Goal: Transaction & Acquisition: Purchase product/service

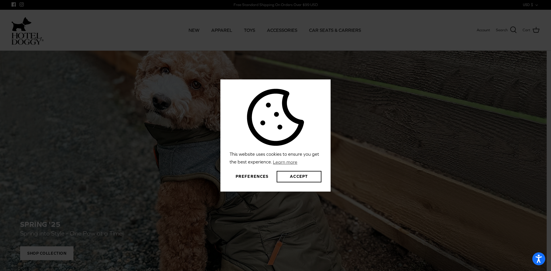
click at [253, 175] on button "Preferences" at bounding box center [252, 176] width 45 height 11
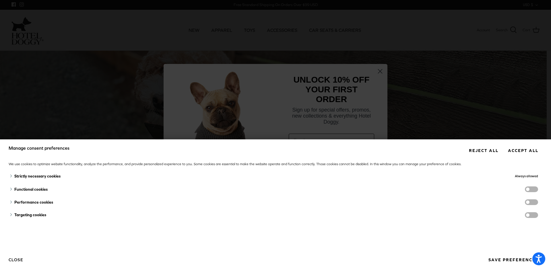
click at [525, 189] on span "functionality cookies" at bounding box center [531, 190] width 13 height 6
click at [538, 190] on input "functionality cookies" at bounding box center [538, 190] width 0 height 0
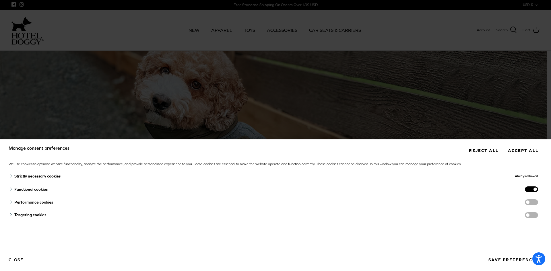
click at [529, 187] on span "functionality cookies" at bounding box center [531, 190] width 13 height 6
click at [538, 190] on input "functionality cookies" at bounding box center [538, 190] width 0 height 0
click at [496, 260] on button "Save preferences" at bounding box center [514, 260] width 58 height 11
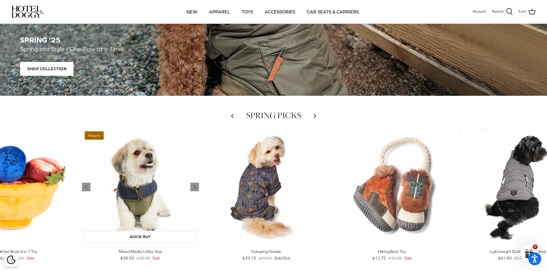
scroll to position [172, 0]
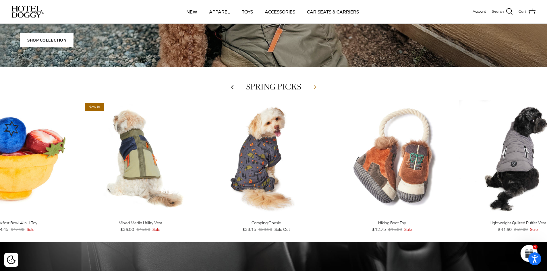
click at [314, 89] on icon "Right" at bounding box center [315, 87] width 7 height 7
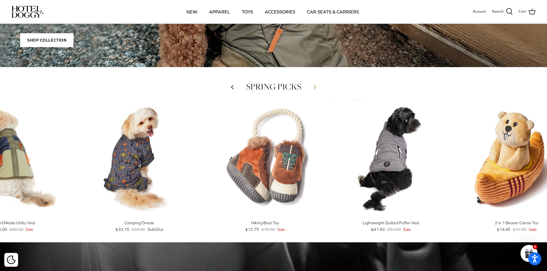
click at [314, 89] on icon "Right" at bounding box center [315, 87] width 7 height 7
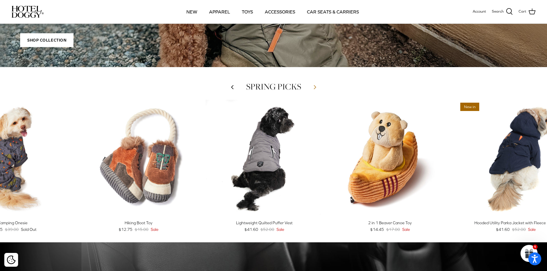
click at [315, 88] on polyline at bounding box center [315, 87] width 2 height 3
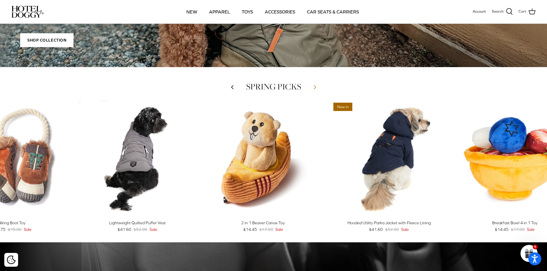
click at [315, 88] on polyline at bounding box center [315, 87] width 2 height 3
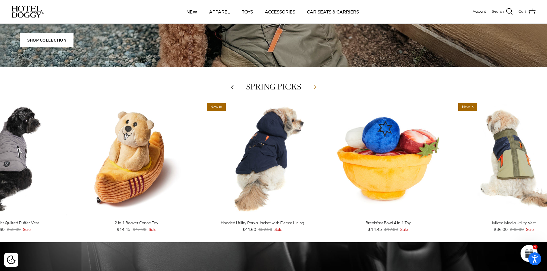
click at [314, 86] on polyline at bounding box center [315, 87] width 2 height 3
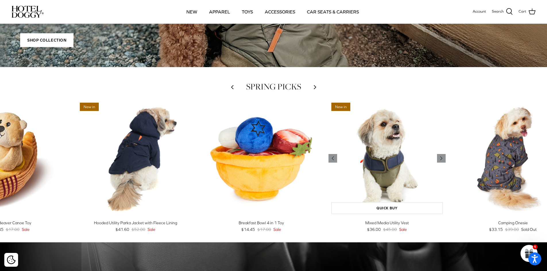
click at [408, 165] on img "Mixed Media Utility Vest" at bounding box center [387, 158] width 117 height 117
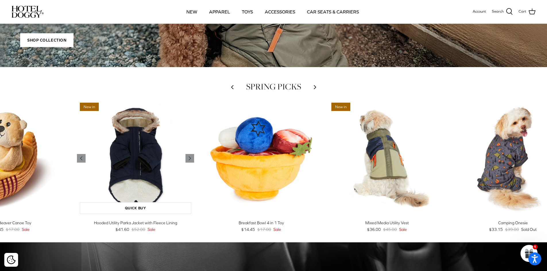
click at [144, 145] on img "Hooded Utility Parka Jacket with Fleece Lining" at bounding box center [135, 158] width 117 height 117
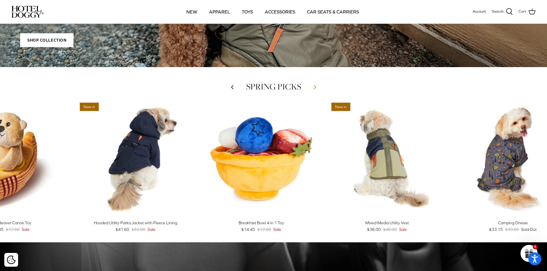
click at [312, 91] on icon "Right" at bounding box center [315, 87] width 7 height 7
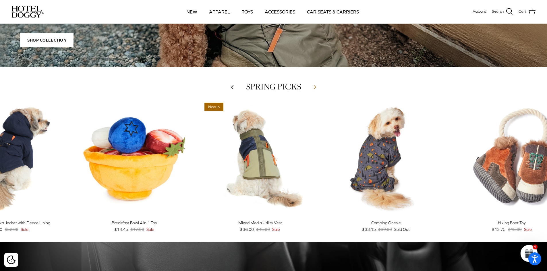
click at [312, 91] on icon "Right" at bounding box center [315, 87] width 7 height 7
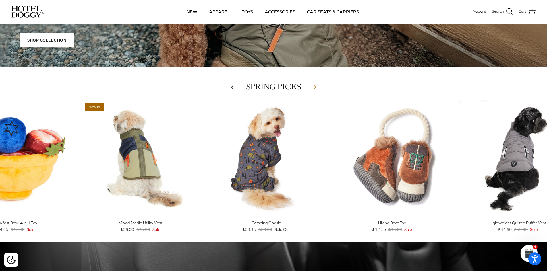
click at [312, 91] on icon "Right" at bounding box center [315, 87] width 7 height 7
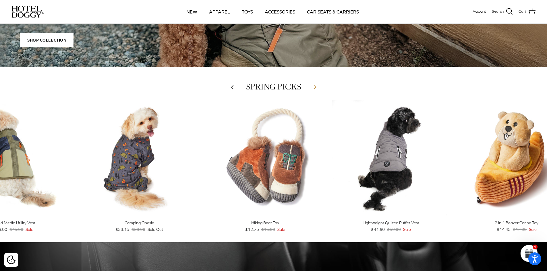
click at [312, 91] on icon "Right" at bounding box center [315, 87] width 7 height 7
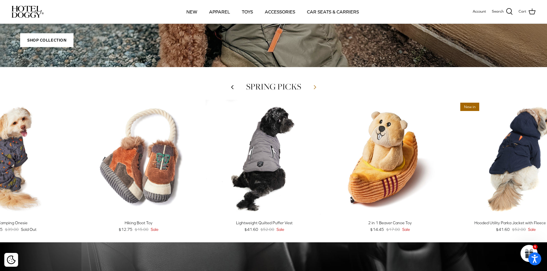
click at [312, 91] on icon "Right" at bounding box center [315, 87] width 7 height 7
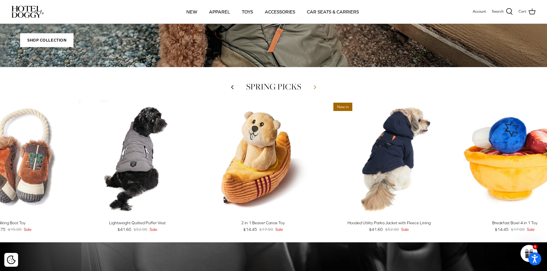
click at [312, 91] on icon "Right" at bounding box center [315, 87] width 7 height 7
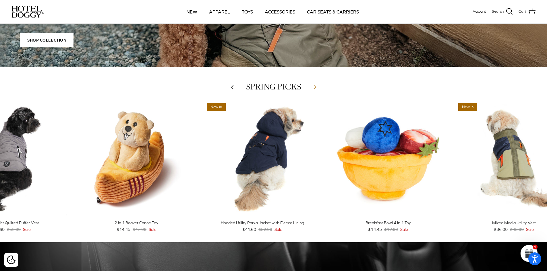
click at [312, 91] on icon "Right" at bounding box center [315, 87] width 7 height 7
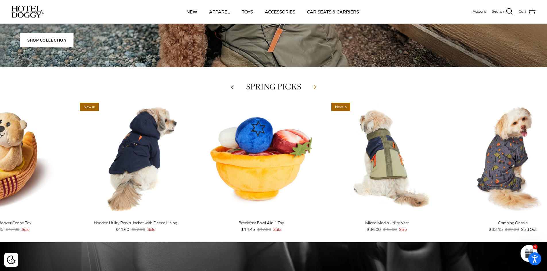
click at [312, 91] on icon "Right" at bounding box center [315, 87] width 7 height 7
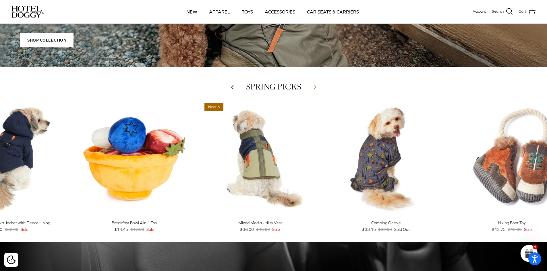
click at [312, 91] on icon "Right" at bounding box center [315, 87] width 7 height 7
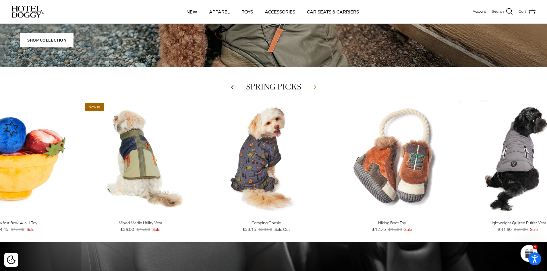
click at [312, 91] on icon "Right" at bounding box center [315, 87] width 7 height 7
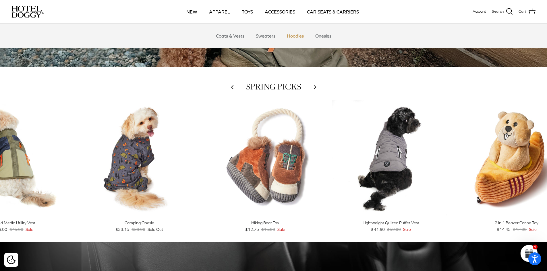
click at [294, 33] on link "Hoodies" at bounding box center [295, 35] width 27 height 17
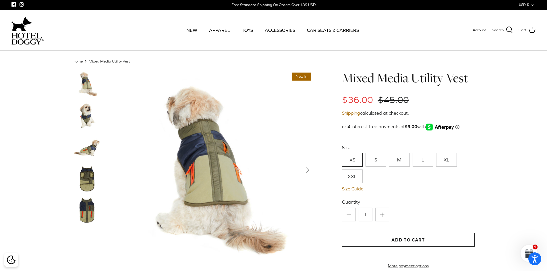
click at [209, 137] on img at bounding box center [213, 170] width 201 height 201
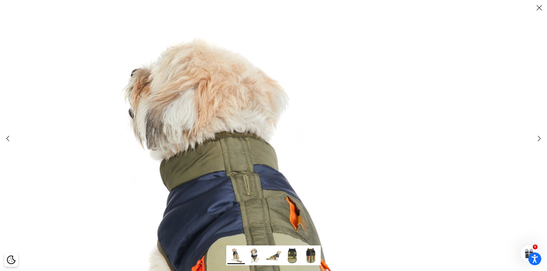
click at [539, 8] on line at bounding box center [539, 7] width 5 height 5
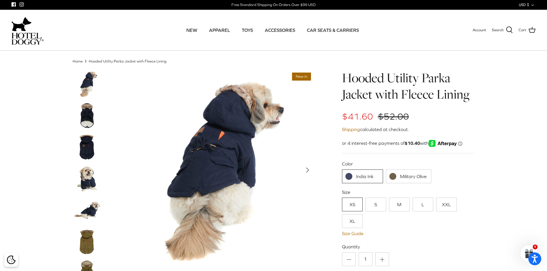
click at [88, 151] on img at bounding box center [87, 147] width 29 height 29
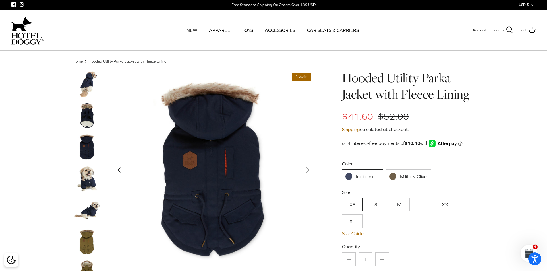
click at [207, 146] on img at bounding box center [213, 170] width 201 height 201
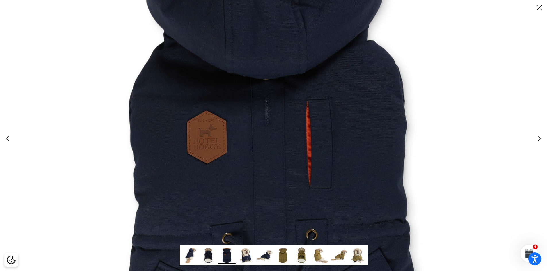
click at [271, 110] on img at bounding box center [274, 165] width 574 height 574
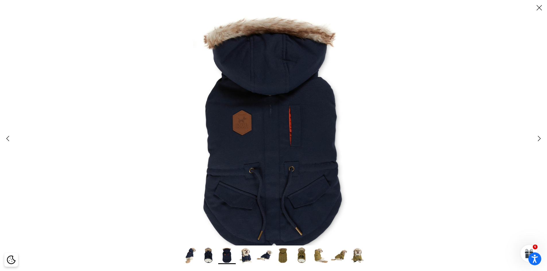
click at [539, 9] on icon "Close" at bounding box center [540, 8] width 10 height 10
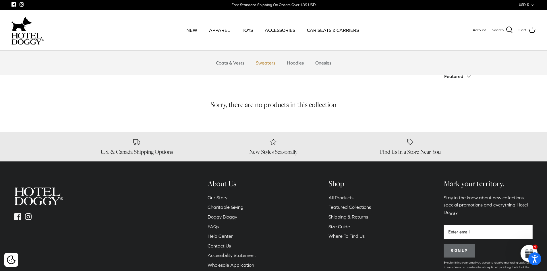
click at [266, 62] on link "Sweaters" at bounding box center [266, 62] width 30 height 17
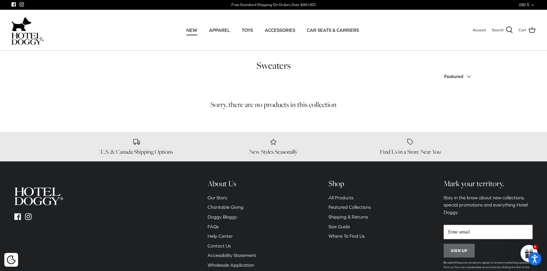
click at [188, 27] on link "NEW" at bounding box center [191, 30] width 21 height 20
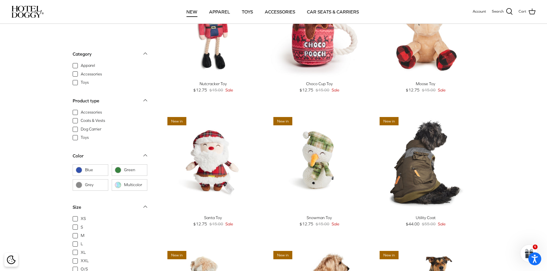
scroll to position [144, 0]
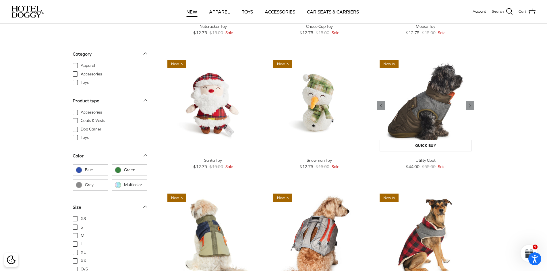
click at [435, 107] on img "Utility Coat" at bounding box center [426, 106] width 98 height 98
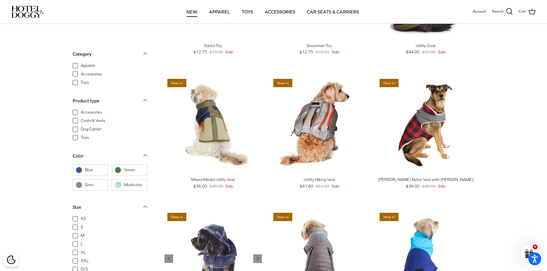
scroll to position [316, 0]
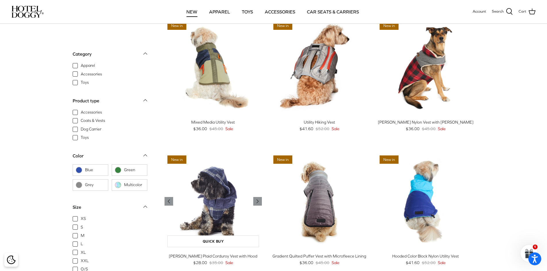
click at [209, 207] on img "Melton Plaid Corduroy Vest with Hood" at bounding box center [214, 202] width 98 height 98
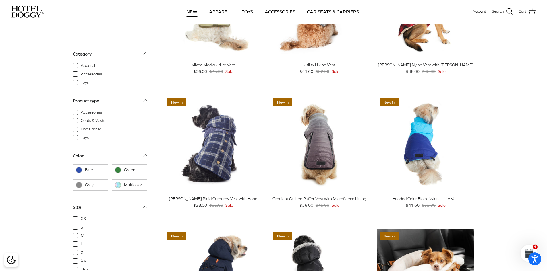
scroll to position [460, 0]
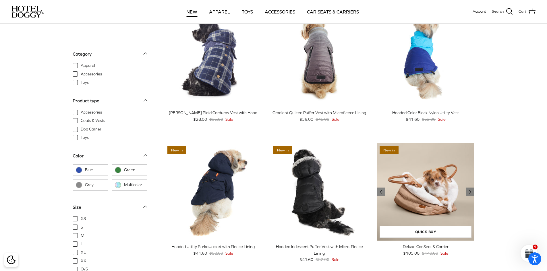
click at [426, 200] on img "Deluxe Car Seat & Carrier" at bounding box center [426, 192] width 98 height 98
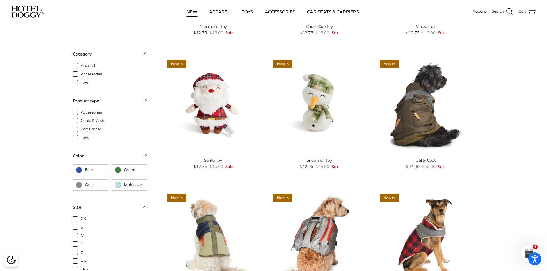
scroll to position [0, 0]
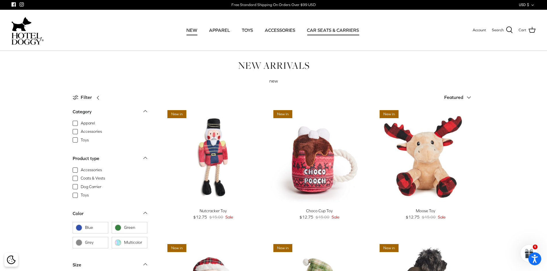
click at [336, 28] on link "CAR SEATS & CARRIERS" at bounding box center [333, 30] width 62 height 20
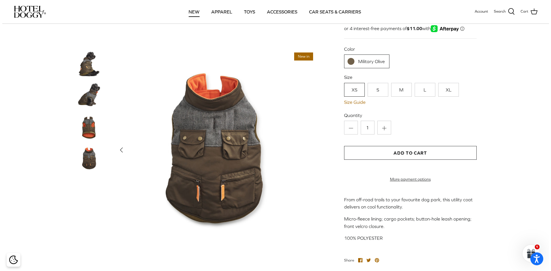
scroll to position [86, 0]
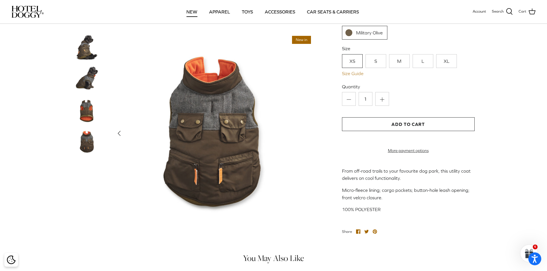
click at [349, 73] on link "Size Guide" at bounding box center [408, 73] width 133 height 5
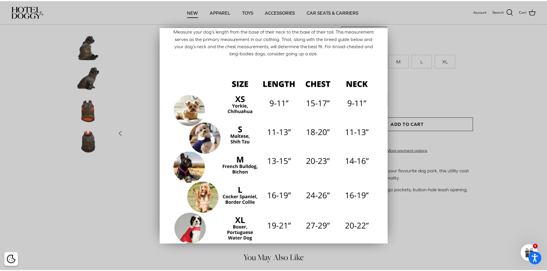
scroll to position [57, 0]
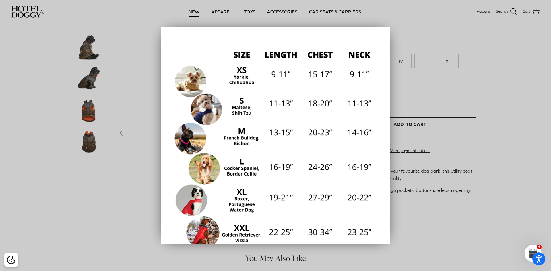
click at [521, 106] on div at bounding box center [275, 135] width 551 height 271
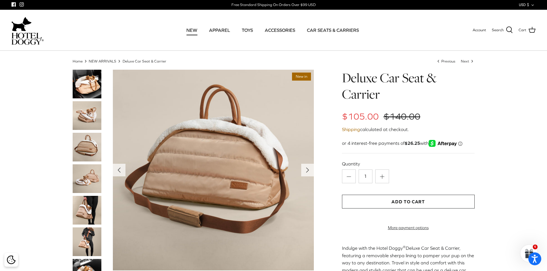
scroll to position [86, 0]
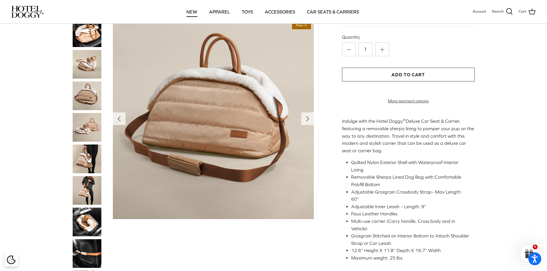
click at [86, 155] on img at bounding box center [87, 159] width 29 height 29
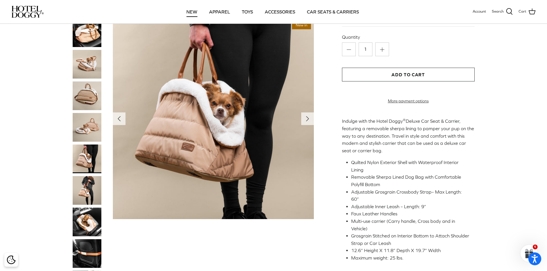
scroll to position [0, 0]
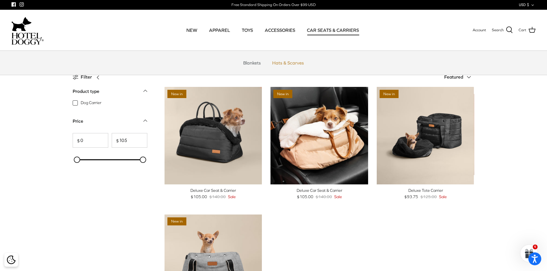
click at [283, 61] on link "Hats & Scarves" at bounding box center [288, 62] width 42 height 17
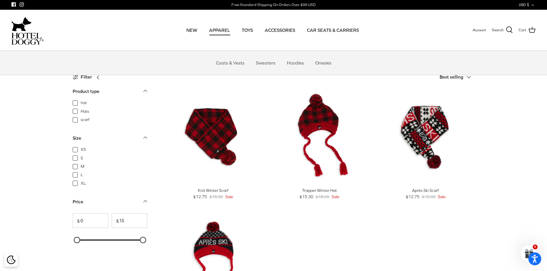
click at [212, 29] on link "APPAREL" at bounding box center [219, 30] width 31 height 20
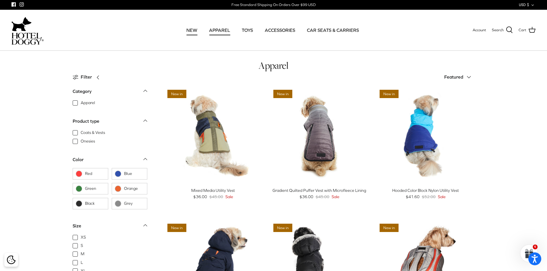
click at [190, 32] on link "NEW" at bounding box center [191, 30] width 21 height 20
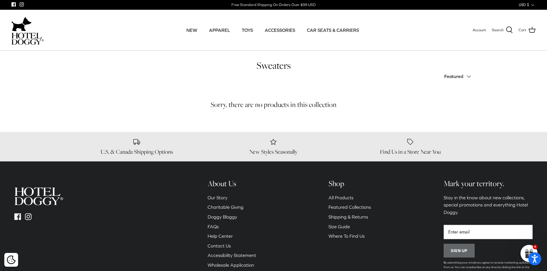
click at [531, 7] on button "USD $ Down" at bounding box center [527, 5] width 17 height 10
click at [520, 15] on link "CAD $" at bounding box center [522, 15] width 27 height 11
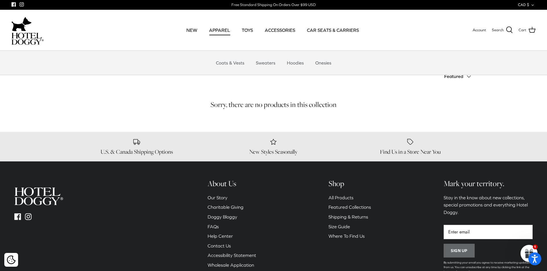
click at [221, 30] on link "APPAREL" at bounding box center [219, 30] width 31 height 20
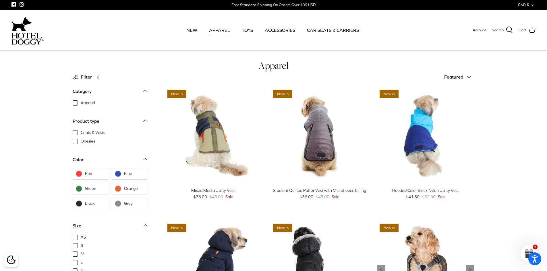
scroll to position [57, 0]
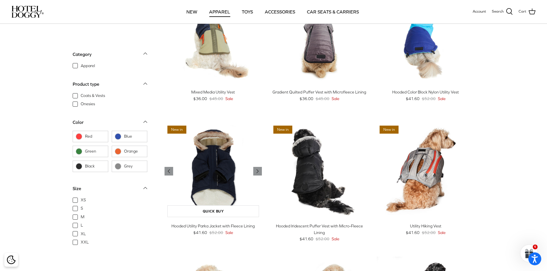
click at [194, 170] on img "Hooded Utility Parka Jacket with Fleece Lining" at bounding box center [214, 172] width 98 height 98
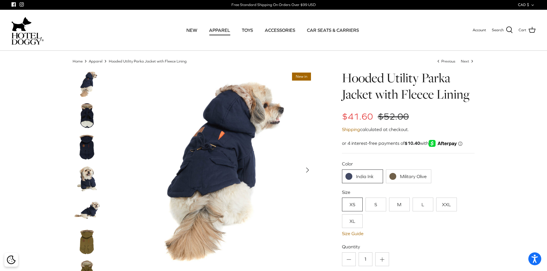
scroll to position [29, 0]
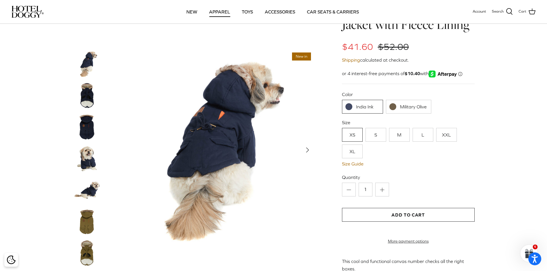
click at [390, 107] on link "Military Olive" at bounding box center [408, 107] width 45 height 14
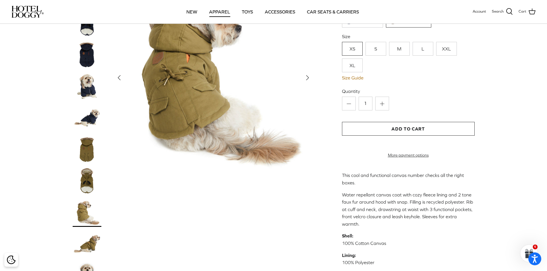
scroll to position [144, 0]
